Goal: Task Accomplishment & Management: Complete application form

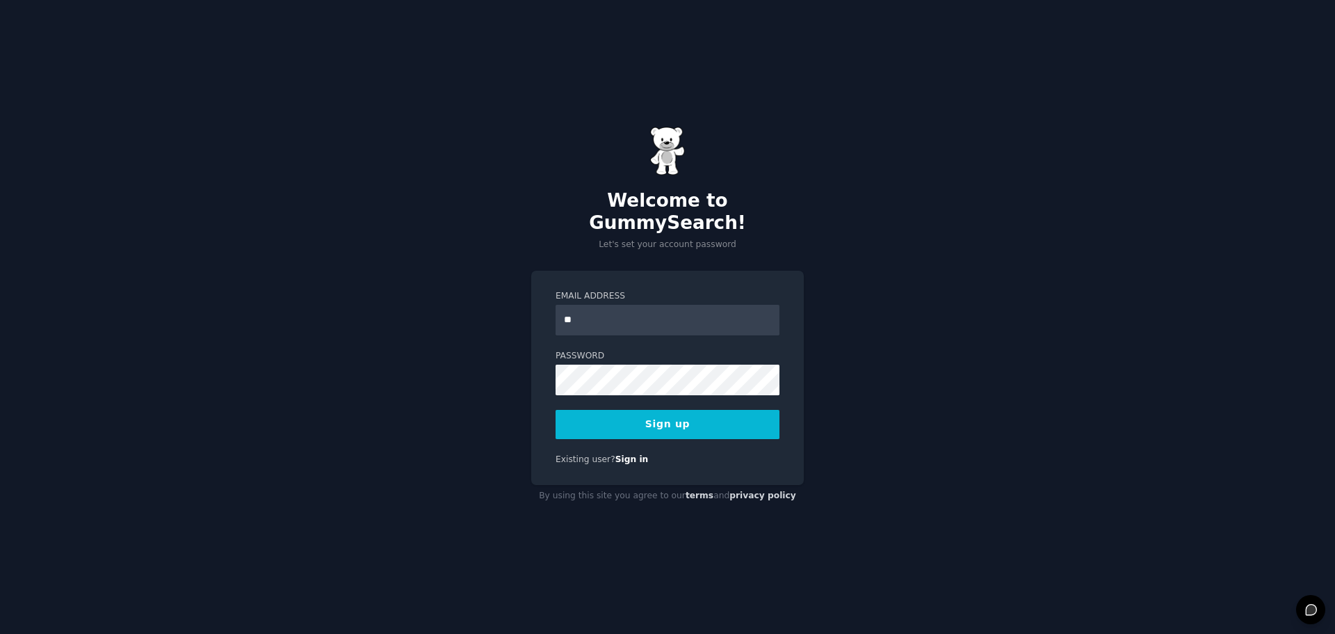
type input "**********"
click at [715, 424] on button "Sign up" at bounding box center [668, 424] width 224 height 29
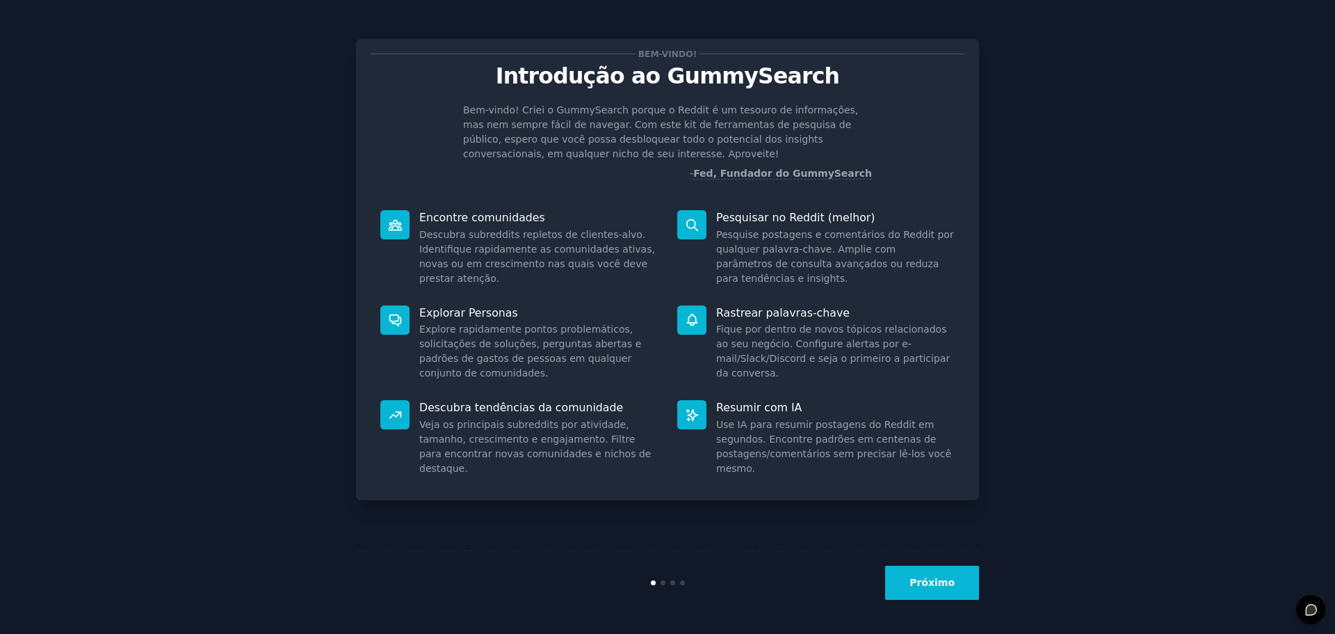
click at [948, 572] on button "Próximo" at bounding box center [932, 582] width 94 height 34
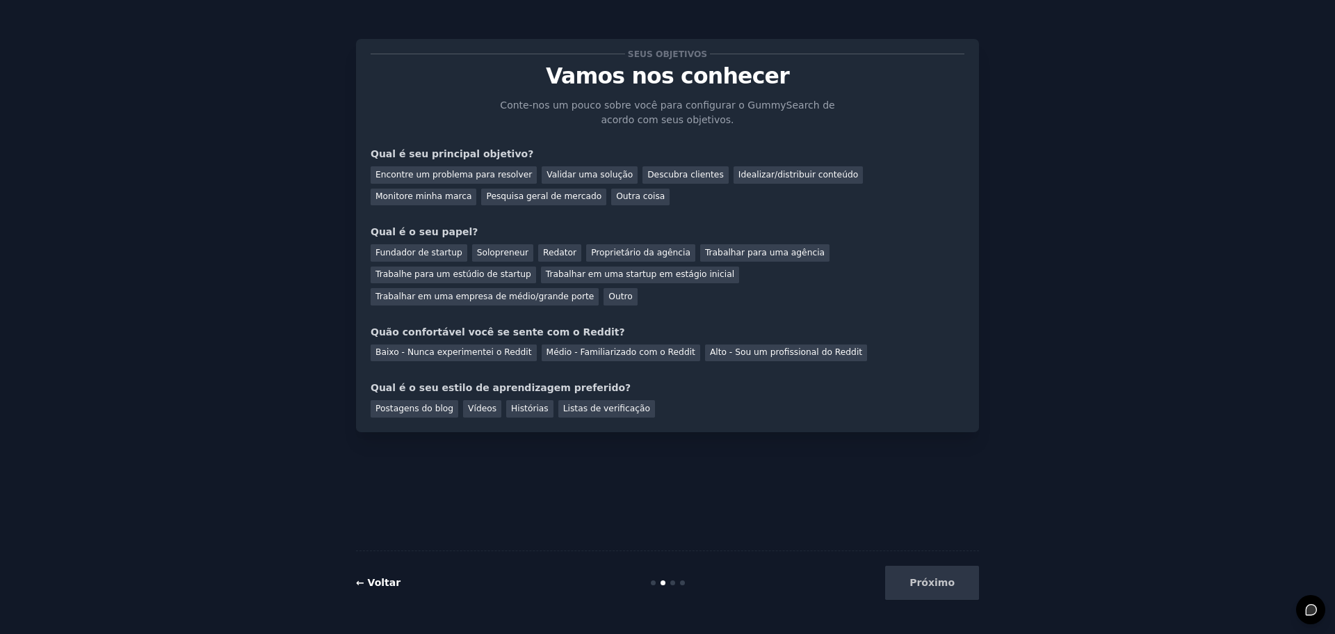
click at [385, 583] on font "← Voltar" at bounding box center [378, 582] width 45 height 11
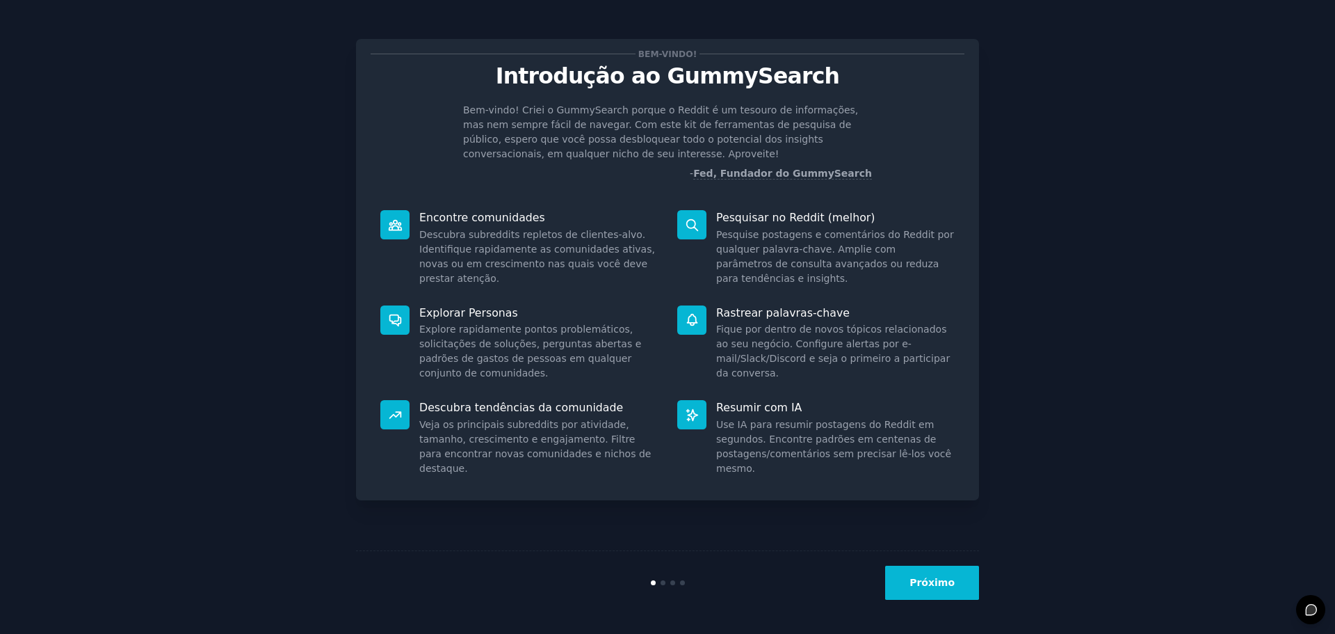
click at [926, 577] on font "Próximo" at bounding box center [932, 582] width 45 height 11
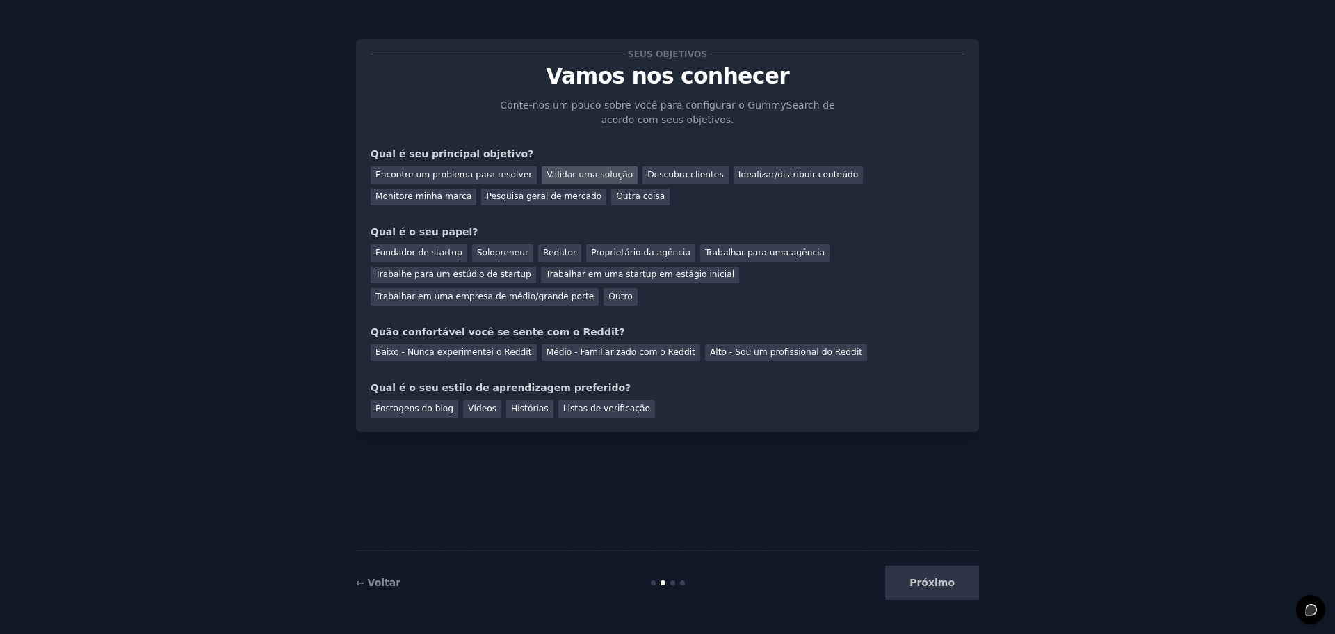
click at [574, 177] on font "Validar uma solução" at bounding box center [590, 175] width 86 height 10
click at [486, 193] on font "Pesquisa geral de mercado" at bounding box center [543, 196] width 115 height 10
click at [570, 176] on font "Validar uma solução" at bounding box center [590, 175] width 86 height 10
click at [486, 200] on font "Pesquisa geral de mercado" at bounding box center [543, 196] width 115 height 10
click at [419, 254] on font "Fundador de startup" at bounding box center [419, 253] width 87 height 10
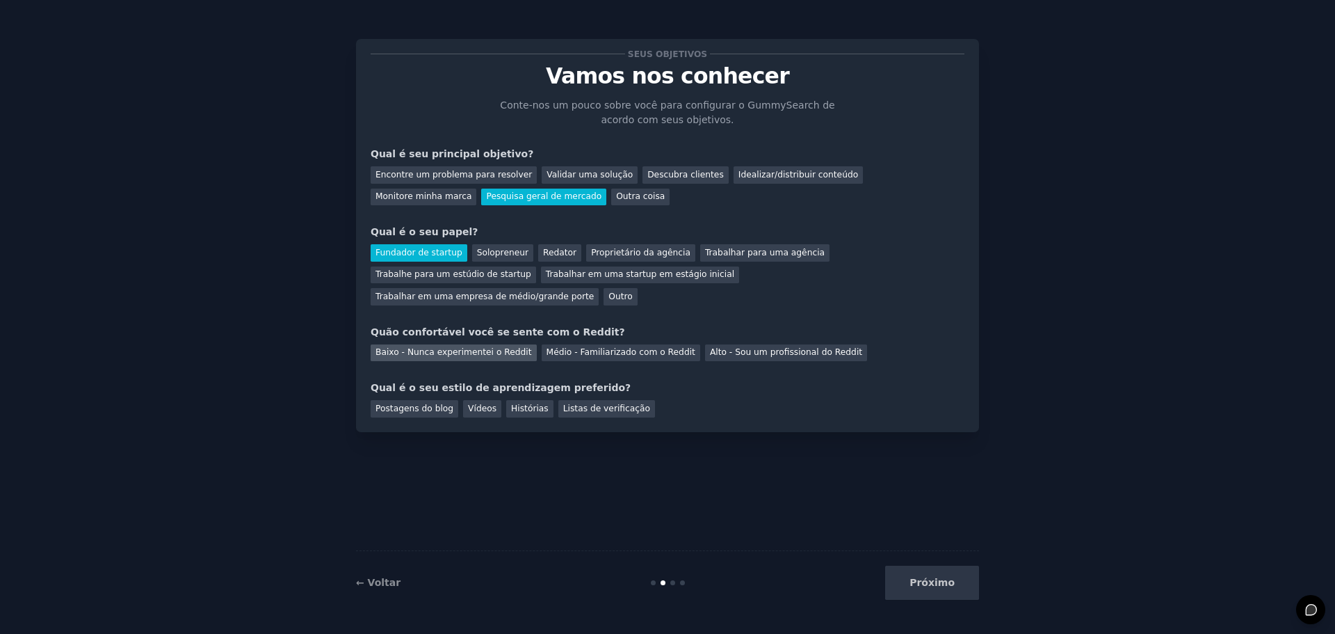
click at [488, 344] on div "Baixo - Nunca experimentei o Reddit" at bounding box center [454, 352] width 166 height 17
click at [468, 403] on font "Vídeos" at bounding box center [482, 408] width 29 height 10
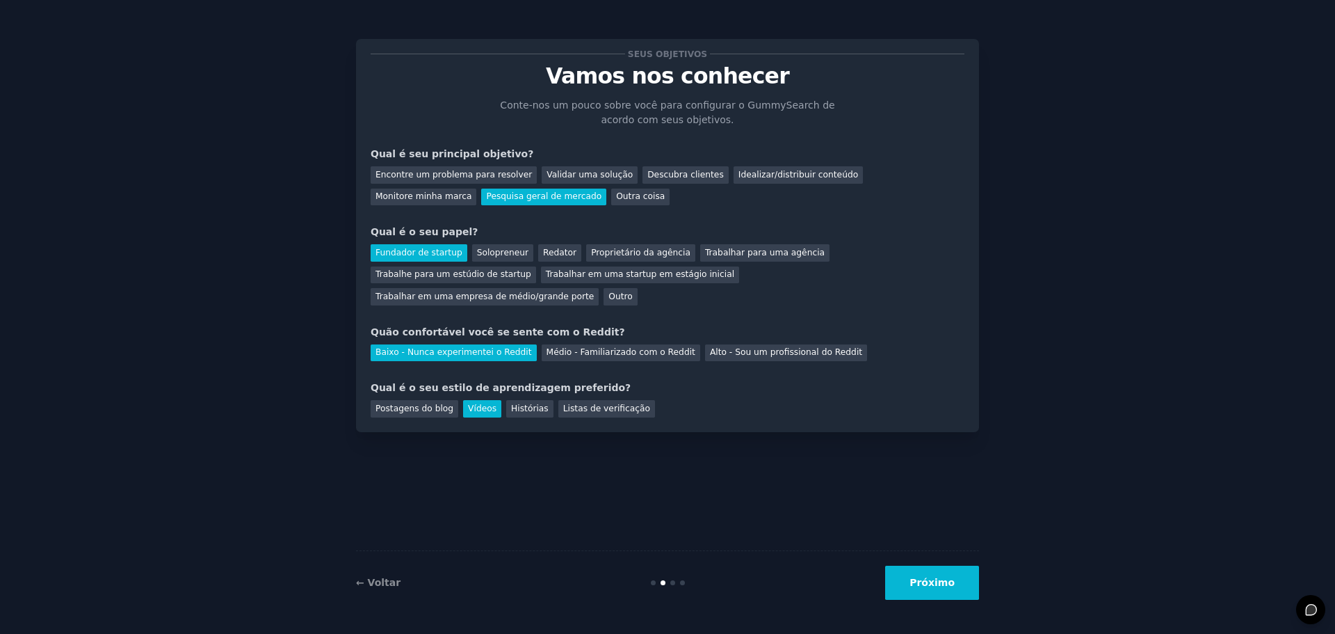
click at [931, 599] on button "Próximo" at bounding box center [932, 582] width 94 height 34
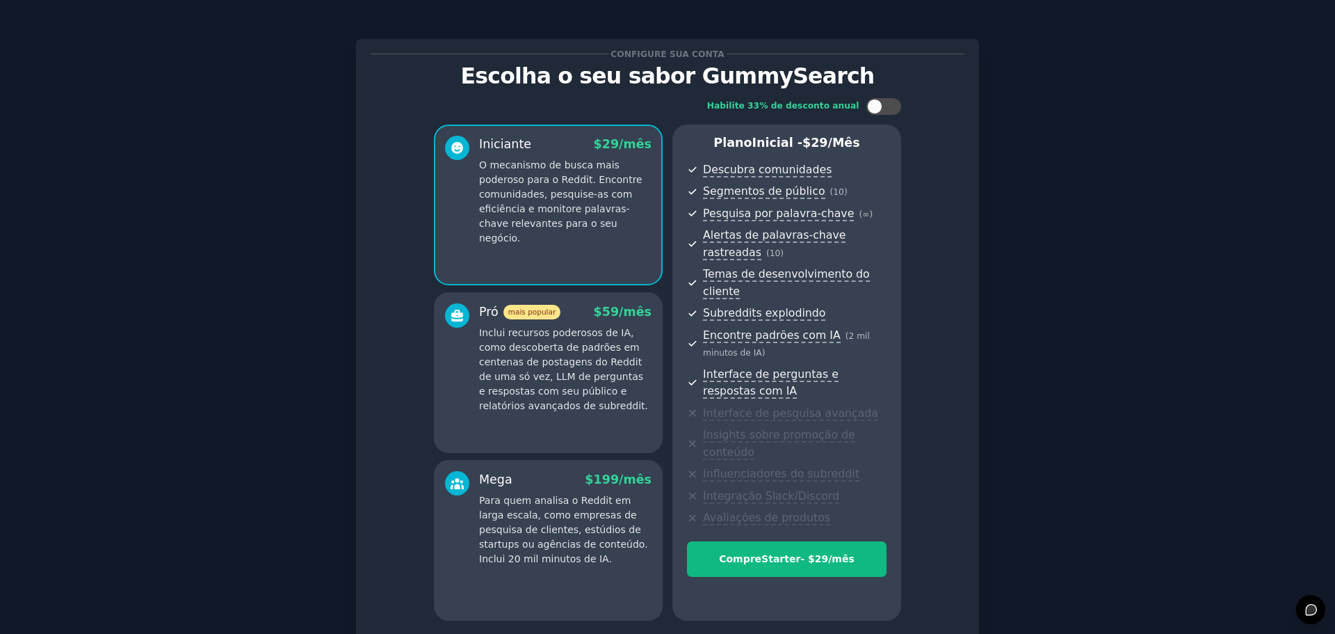
scroll to position [102, 0]
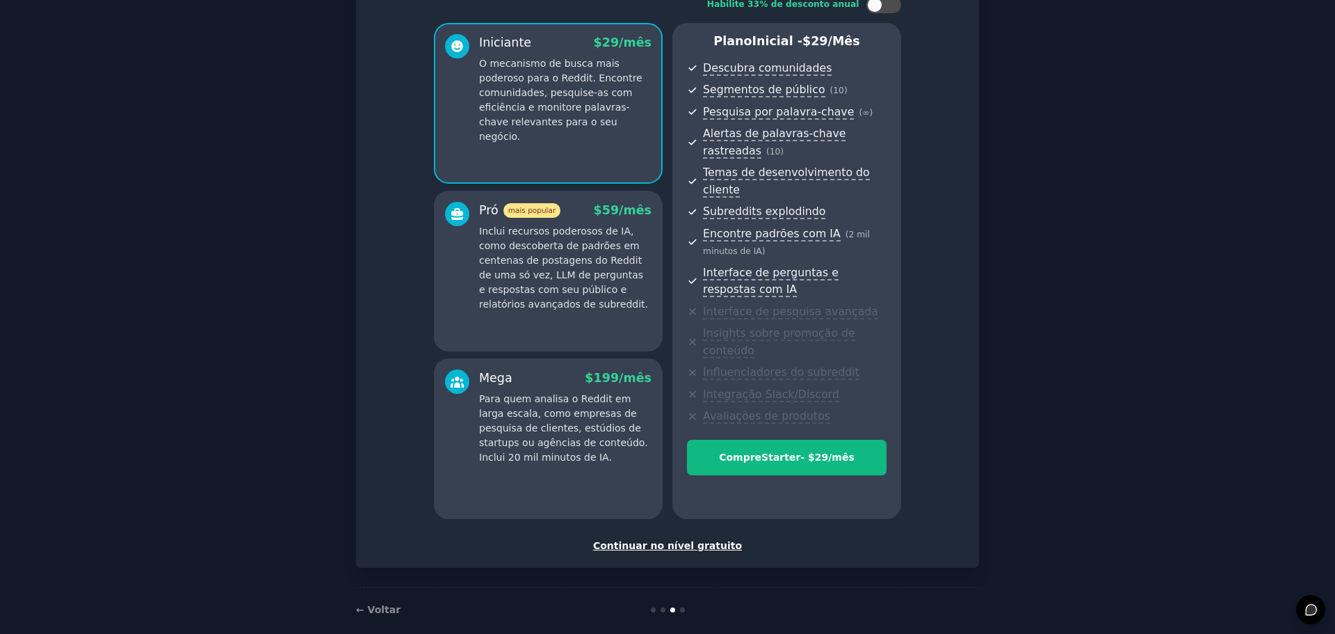
click at [670, 540] on font "Continuar no nível gratuito" at bounding box center [667, 545] width 149 height 11
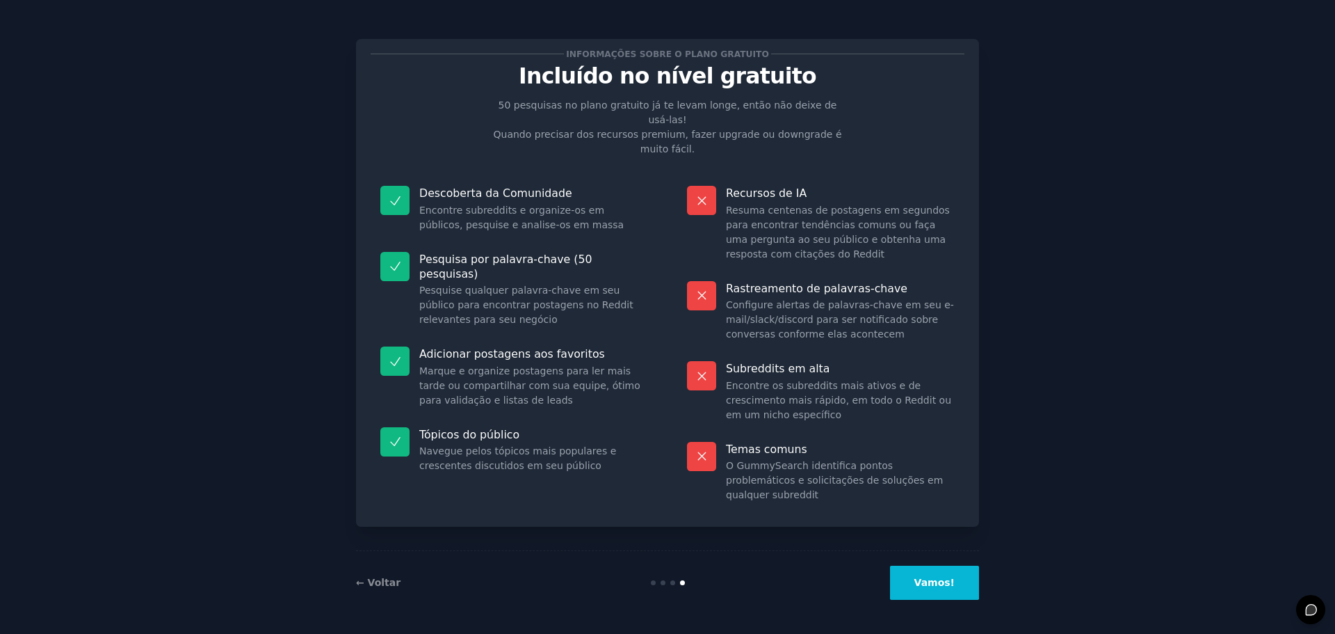
click at [940, 577] on font "Vamos!" at bounding box center [935, 582] width 40 height 11
